Goal: Navigation & Orientation: Find specific page/section

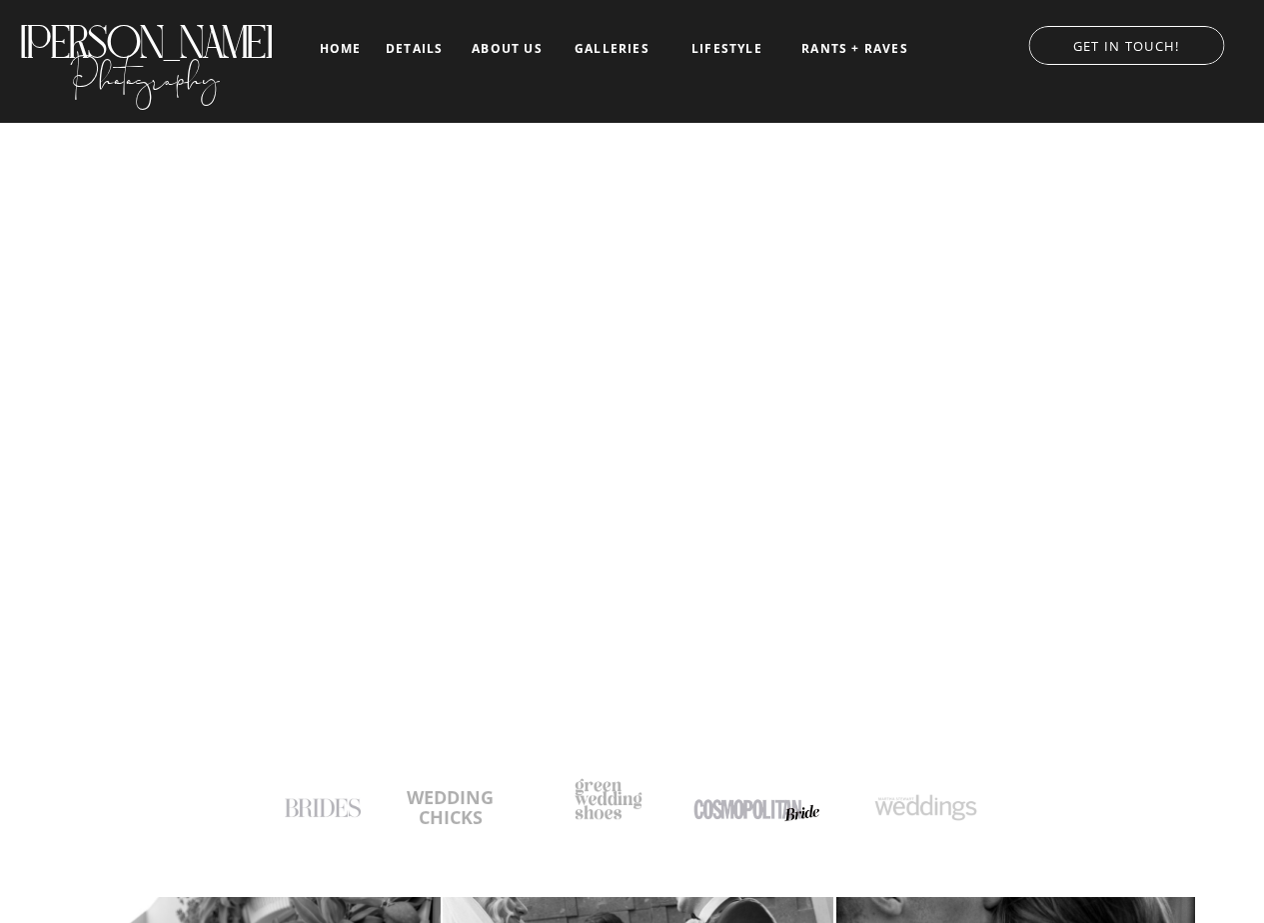
click at [406, 46] on nav "details" at bounding box center [414, 48] width 57 height 12
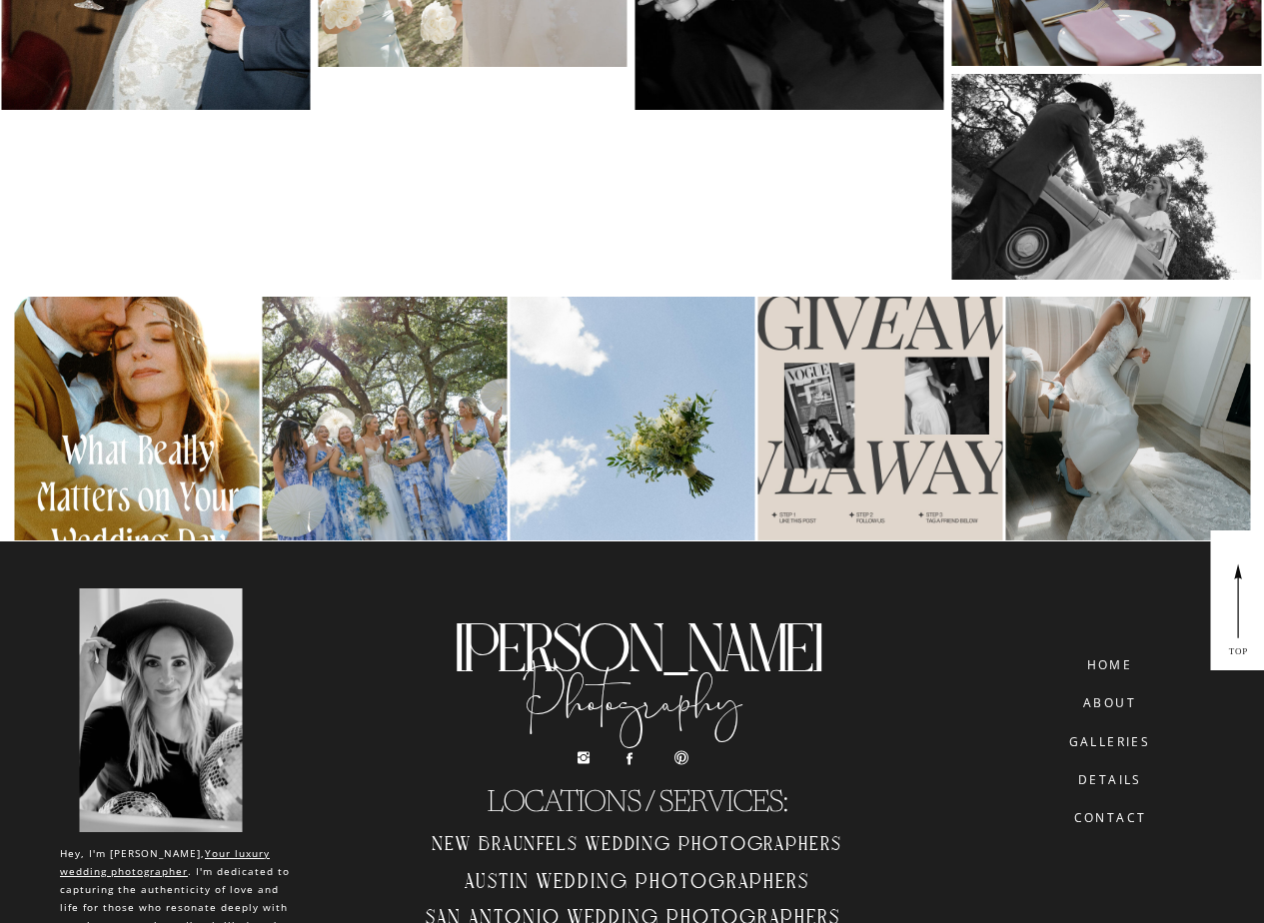
scroll to position [9754, 0]
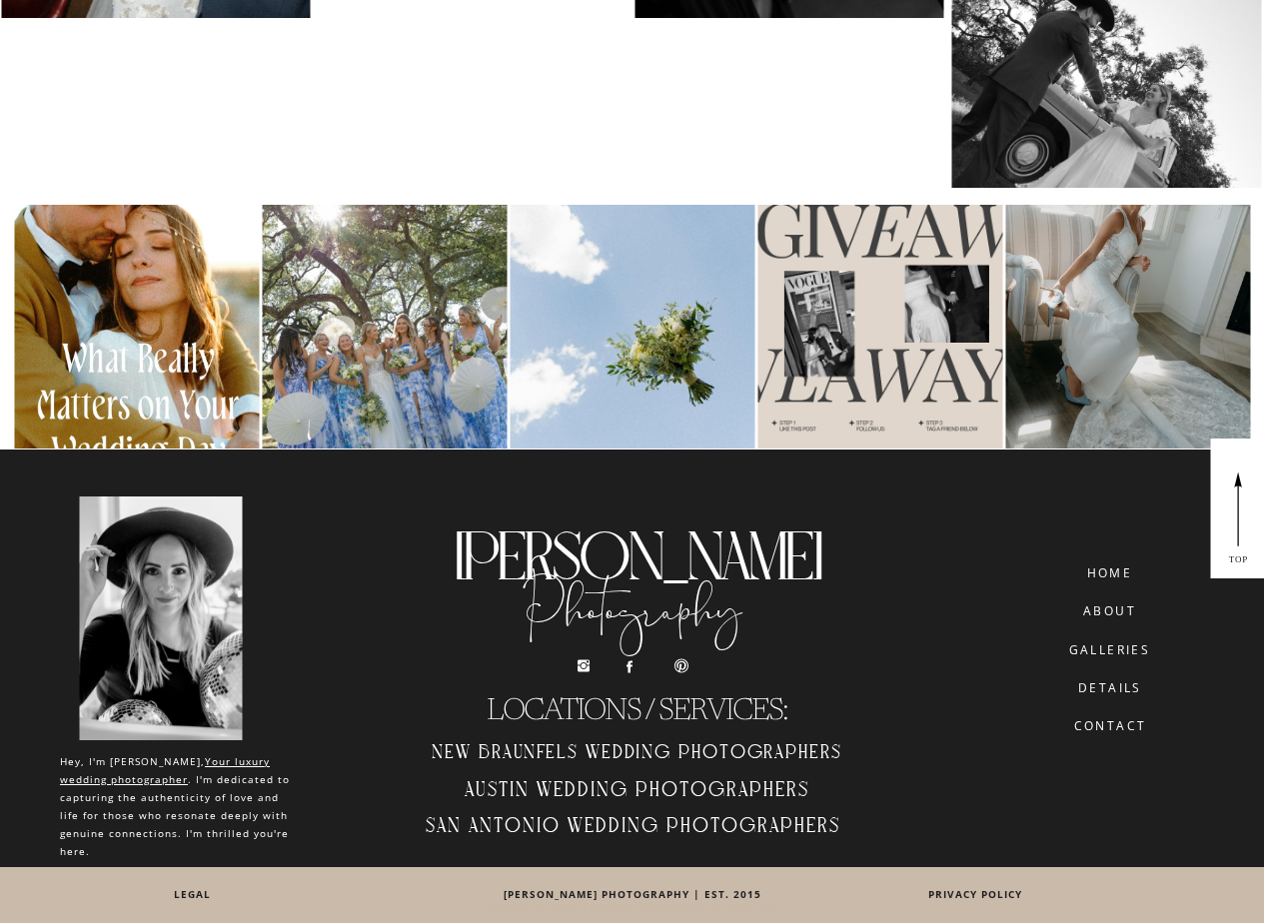
click at [519, 782] on h2 "Austin Wedding Photographers" at bounding box center [637, 793] width 451 height 33
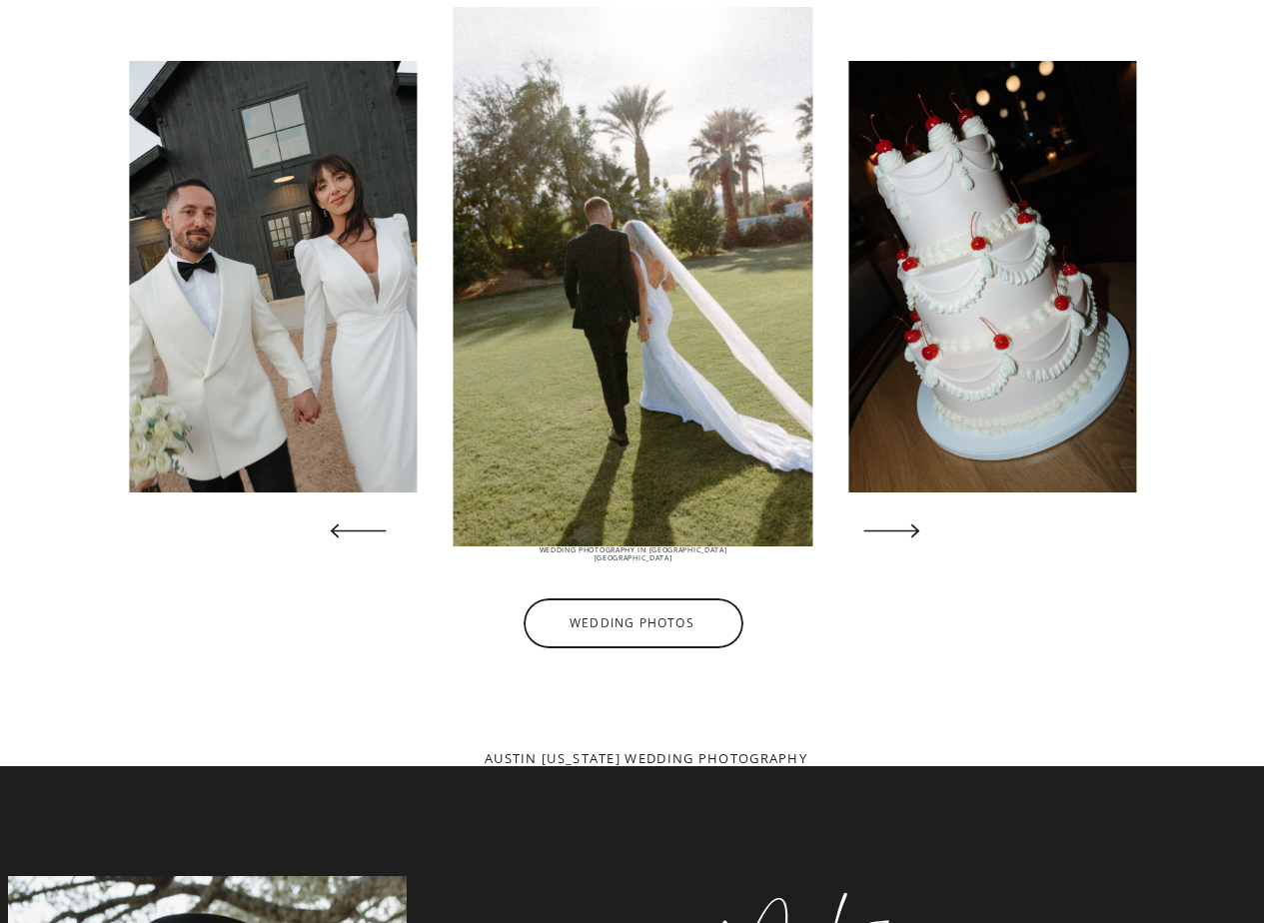
scroll to position [5169, 0]
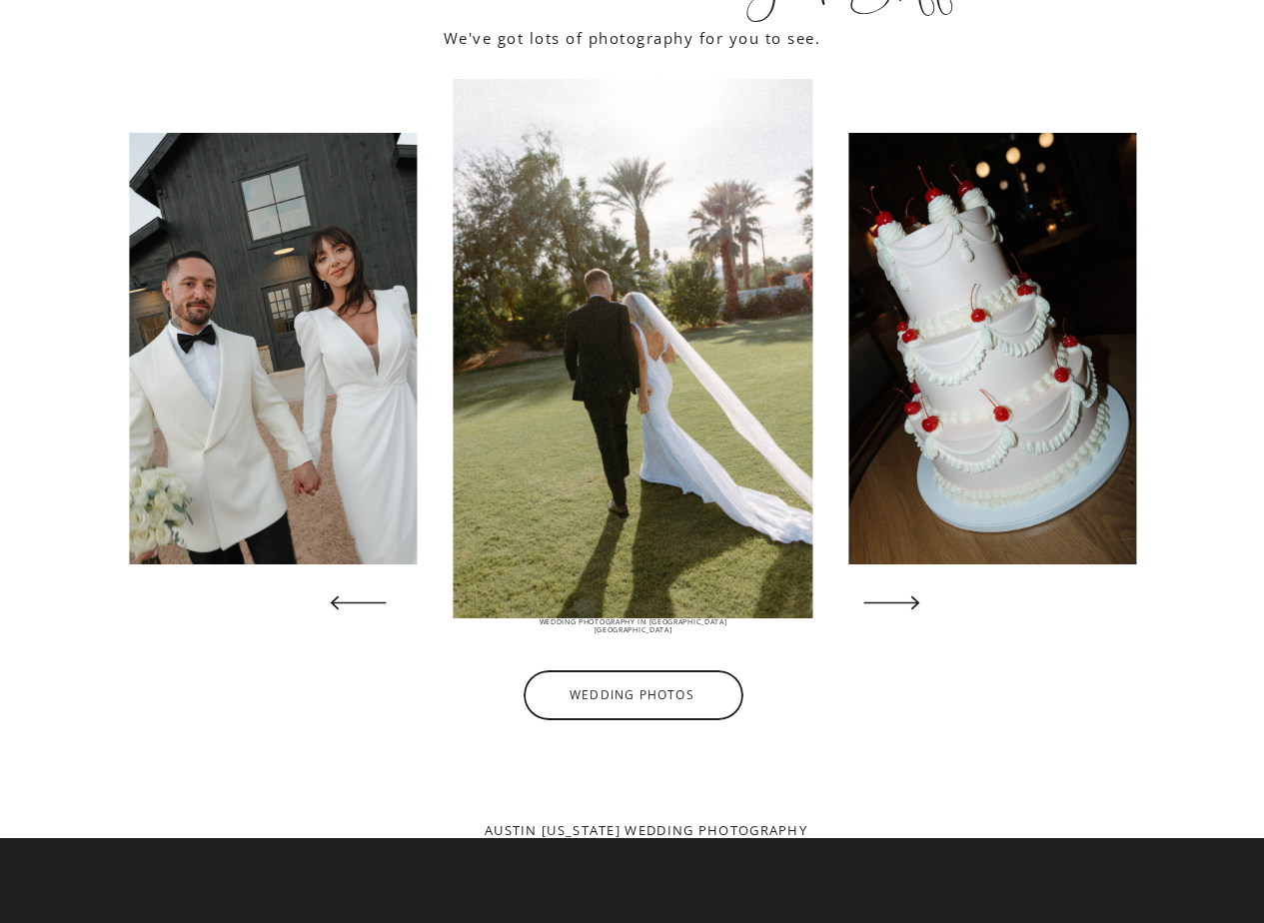
click at [883, 603] on icon at bounding box center [891, 602] width 73 height 73
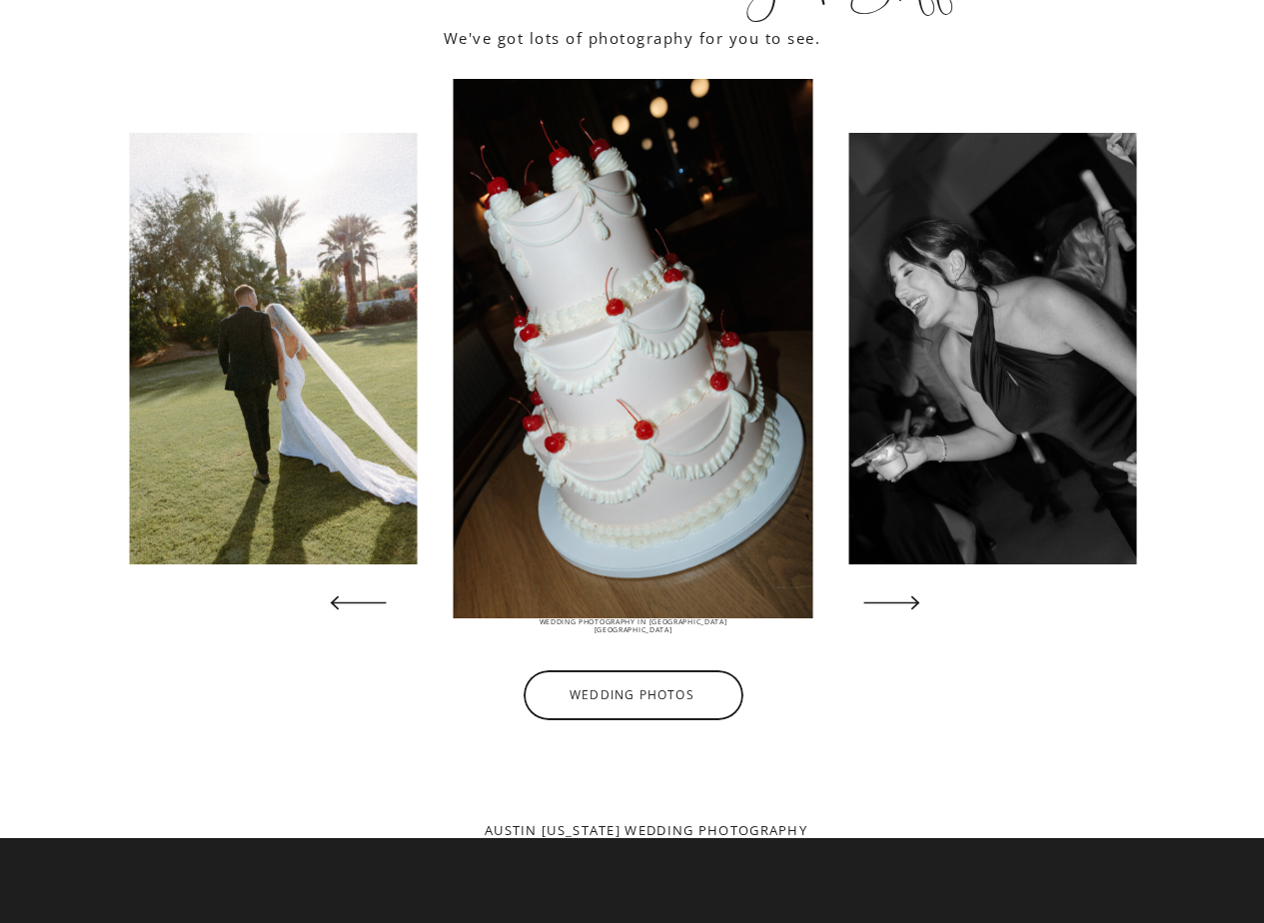
click at [883, 603] on icon at bounding box center [891, 602] width 73 height 73
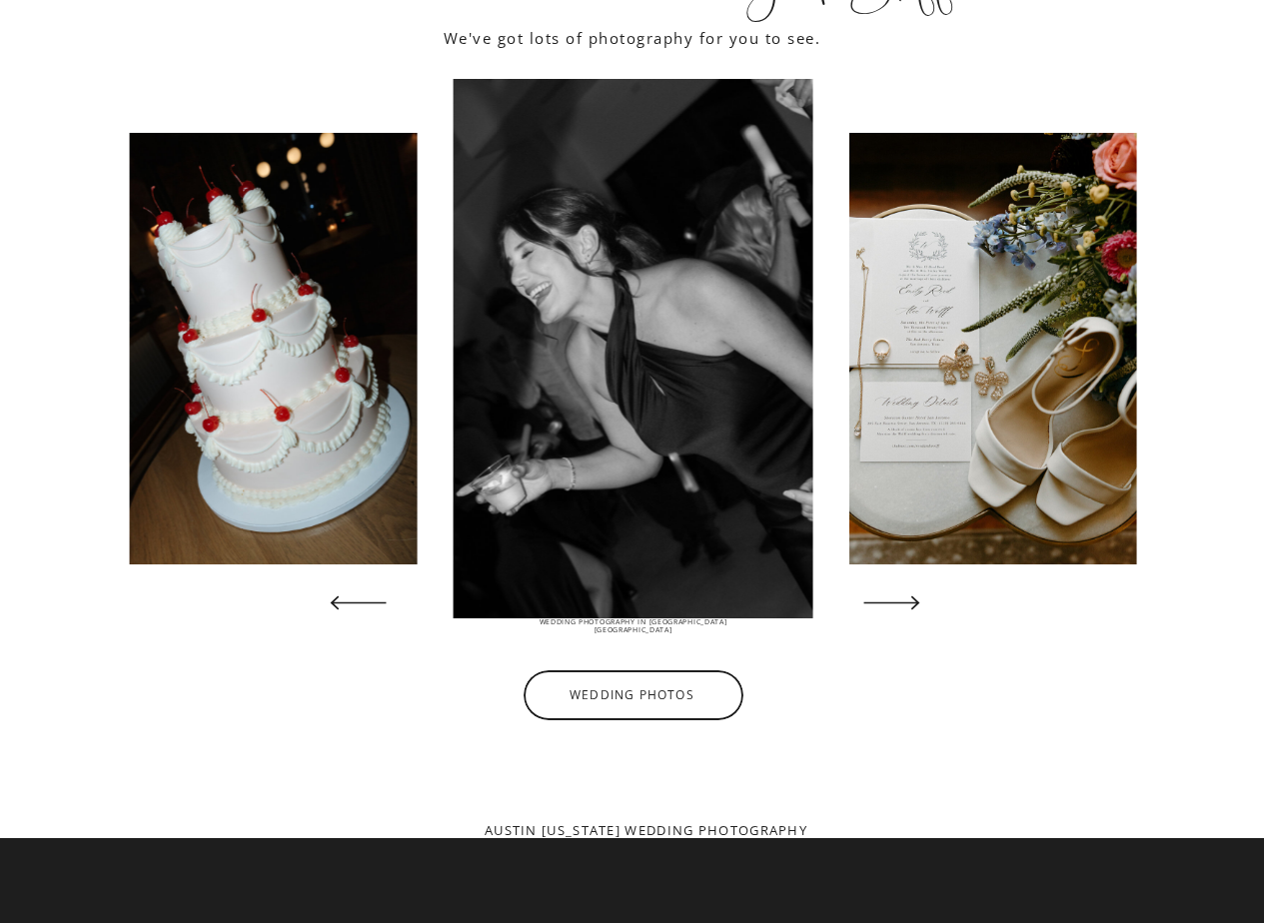
click at [883, 603] on icon at bounding box center [891, 602] width 73 height 73
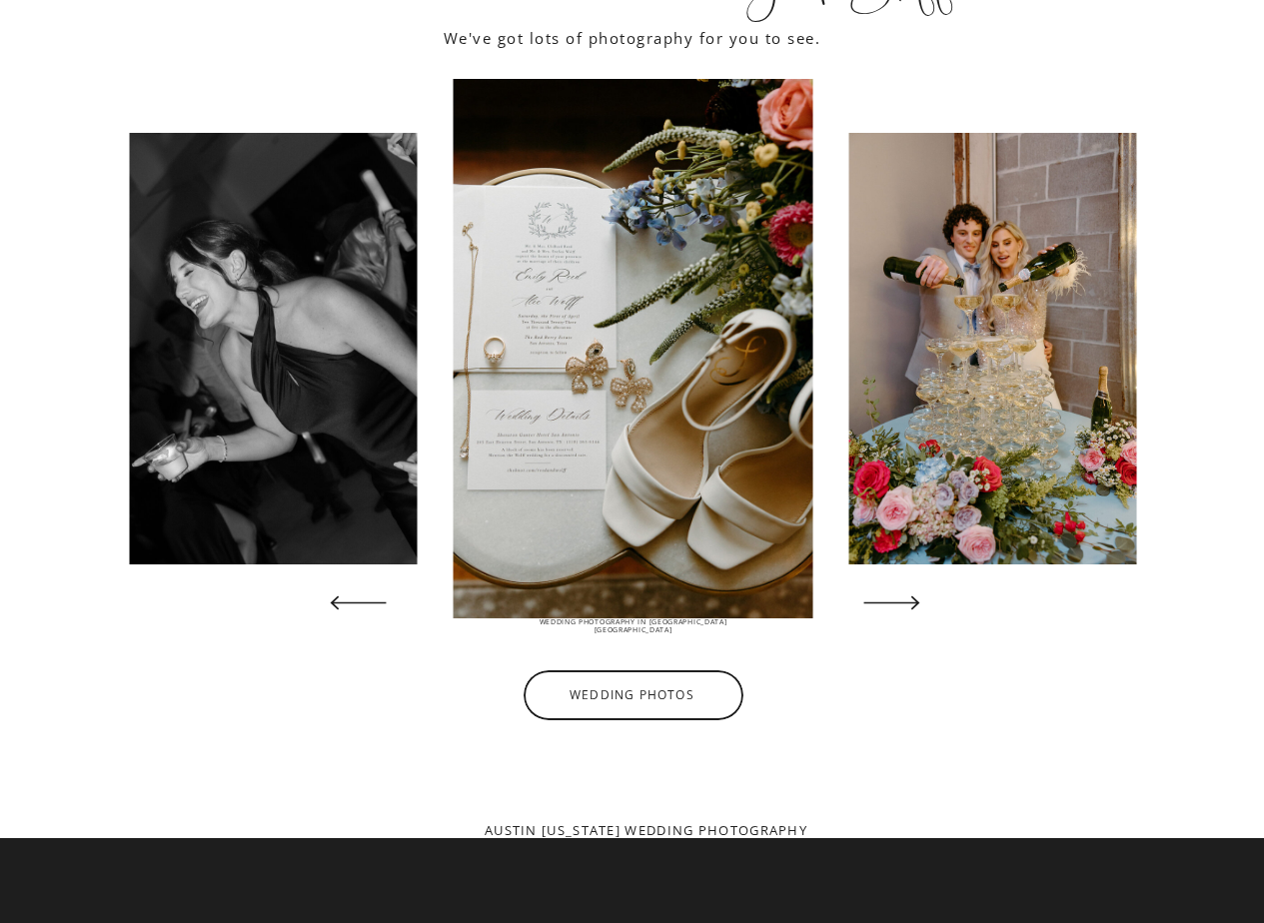
click at [883, 603] on icon at bounding box center [891, 602] width 73 height 73
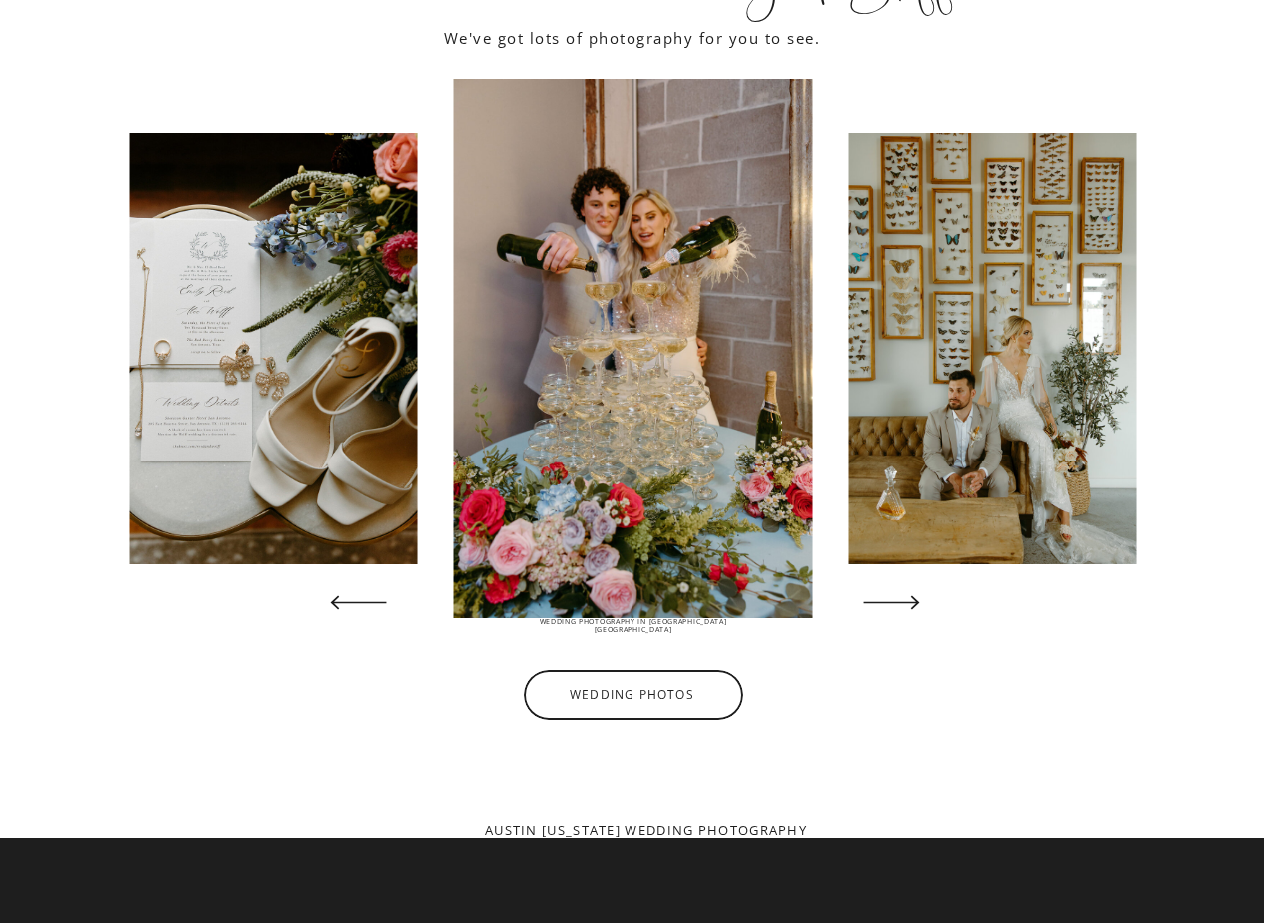
click at [883, 603] on icon at bounding box center [891, 602] width 73 height 73
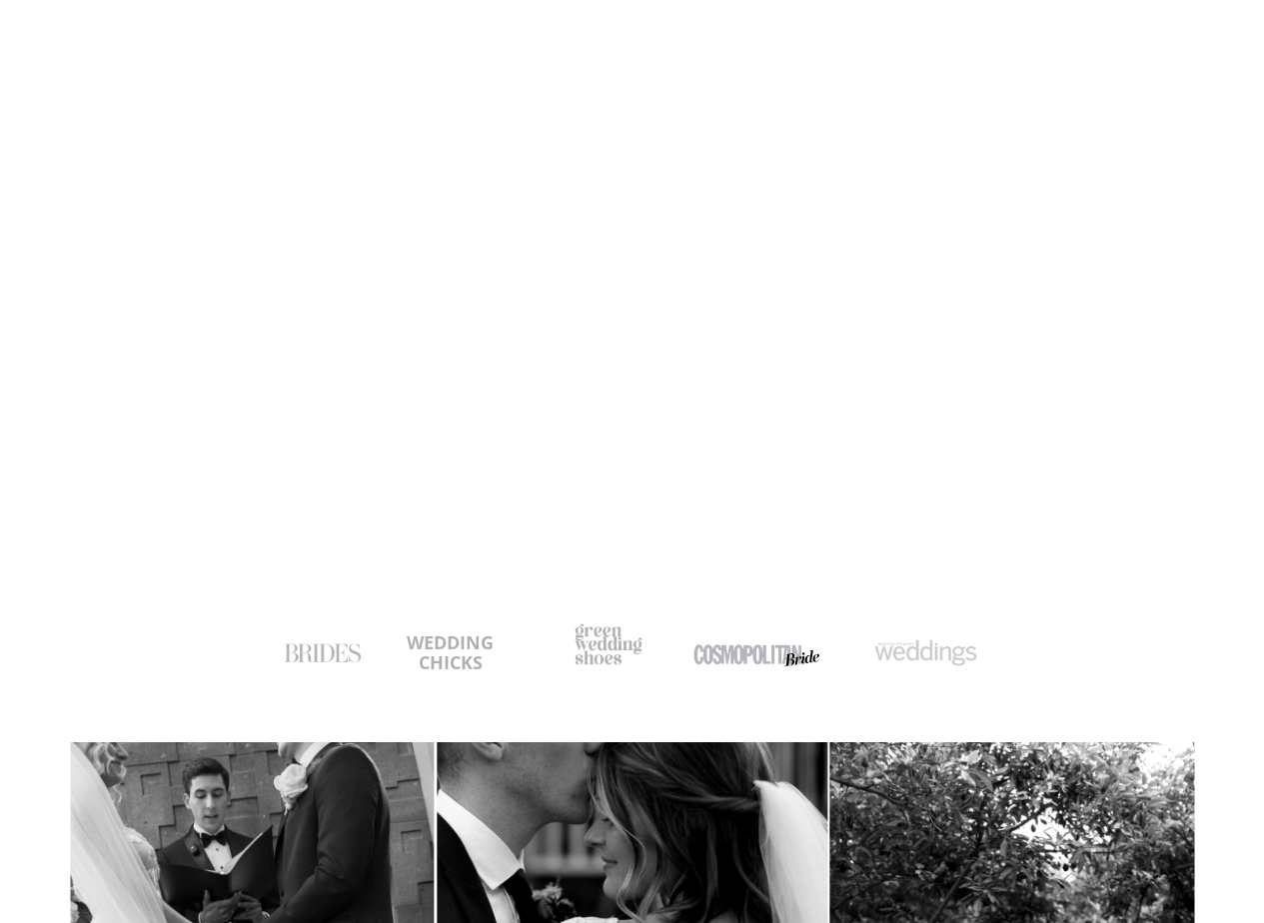
scroll to position [0, 0]
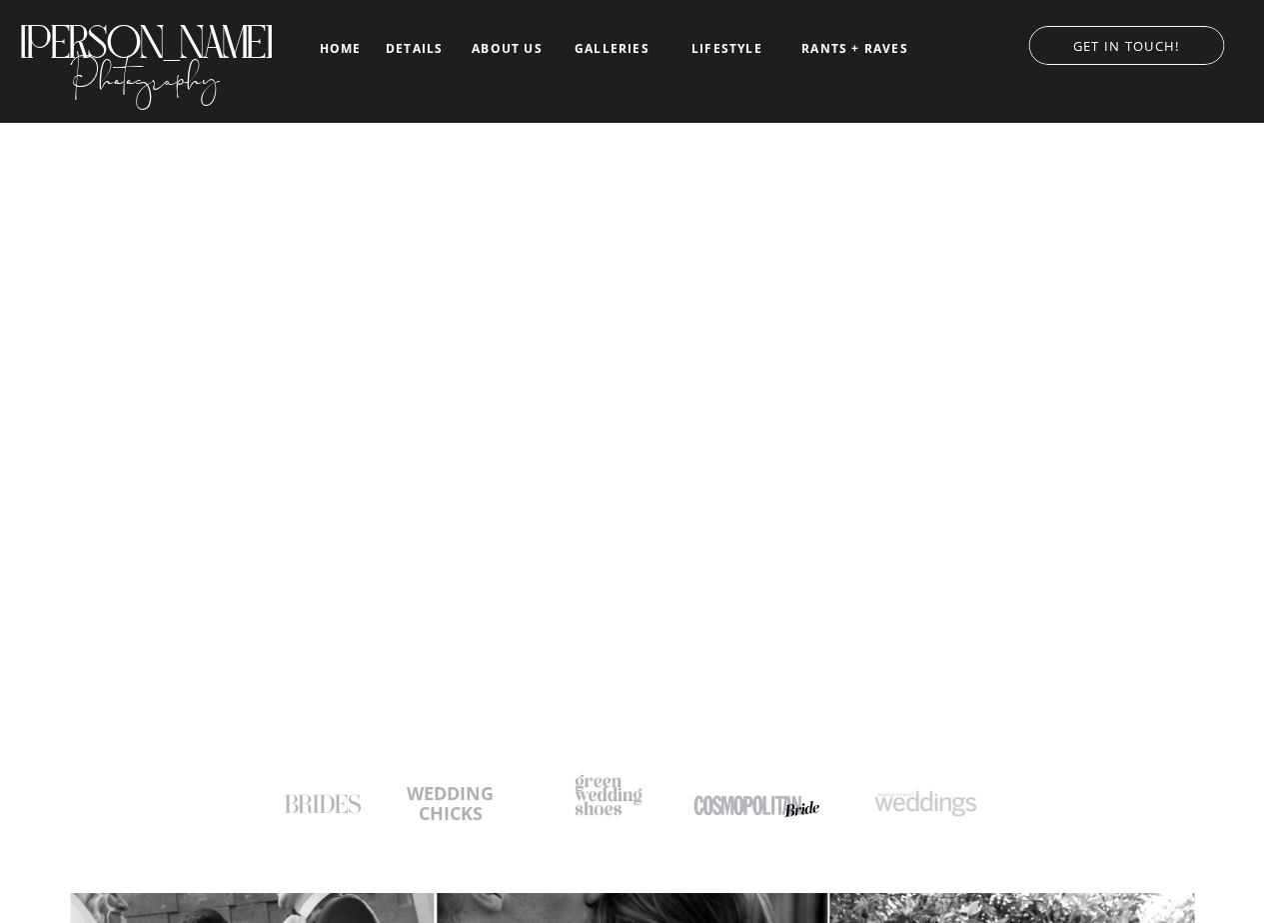
click at [604, 55] on nav "galleries" at bounding box center [611, 49] width 83 height 14
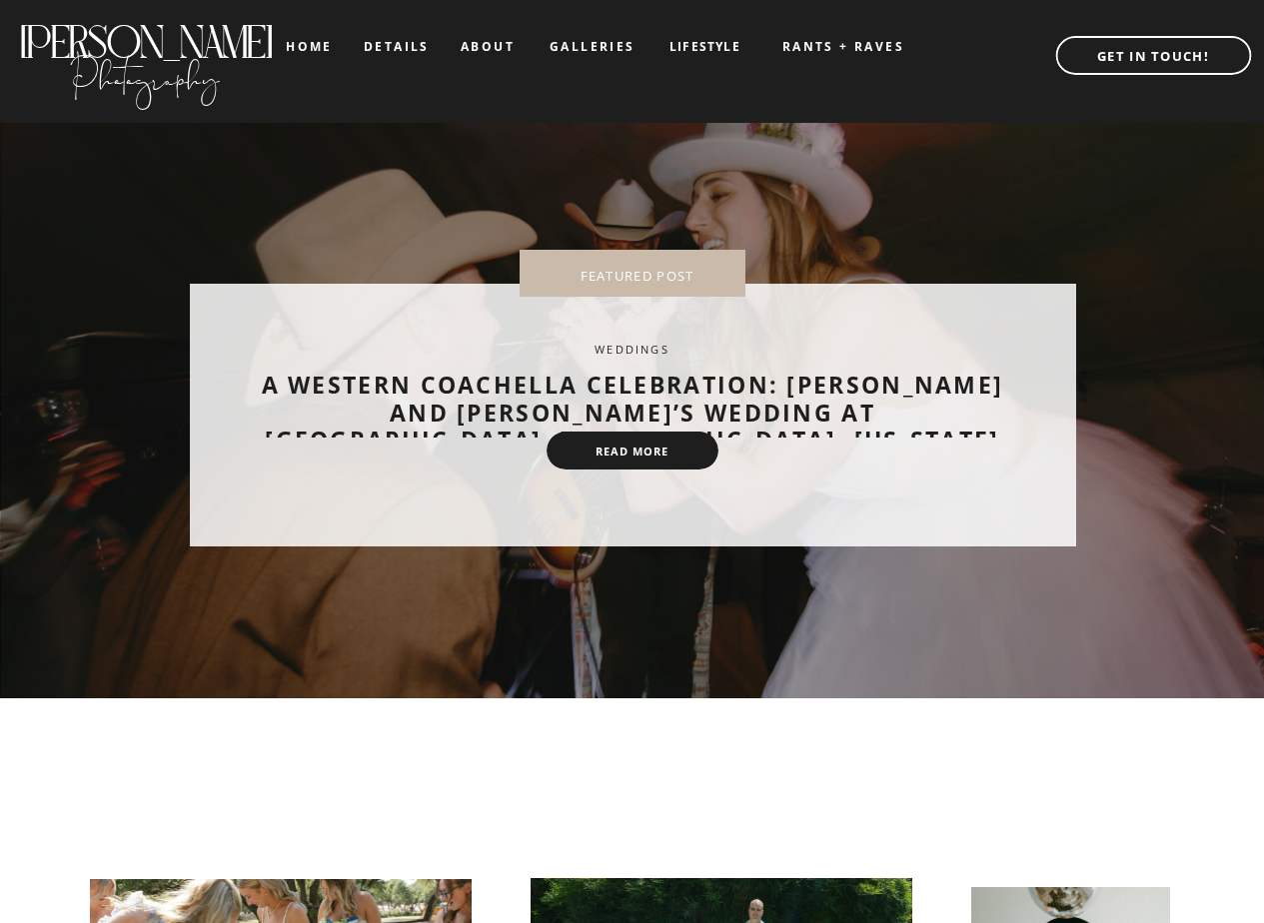
click at [331, 40] on nav "home" at bounding box center [309, 46] width 47 height 13
